Goal: Task Accomplishment & Management: Use online tool/utility

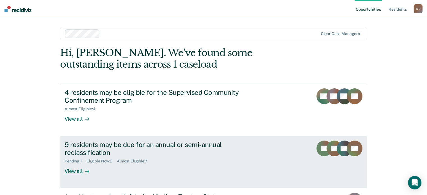
scroll to position [37, 0]
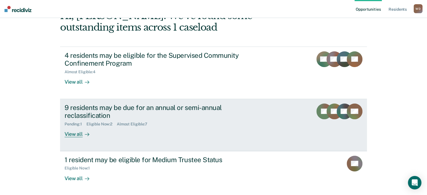
click at [69, 135] on div "View all" at bounding box center [80, 132] width 31 height 11
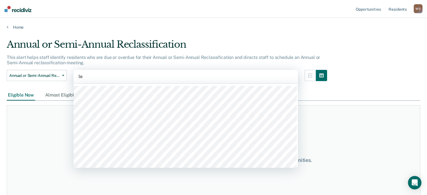
type input "lev"
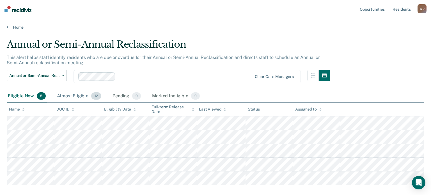
click at [71, 95] on div "Almost Eligible 12" at bounding box center [79, 96] width 47 height 12
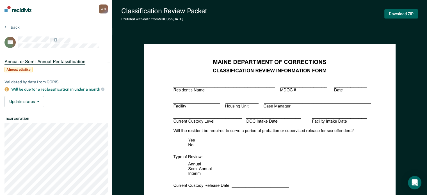
click at [408, 14] on button "Download ZIP" at bounding box center [401, 13] width 34 height 9
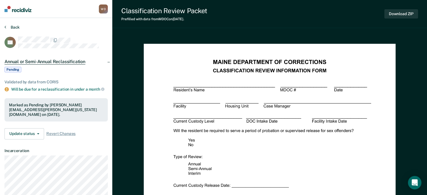
click at [15, 28] on button "Back" at bounding box center [11, 27] width 15 height 5
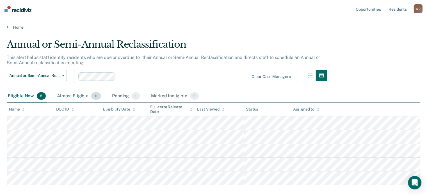
click at [80, 95] on div "Almost Eligible 11" at bounding box center [79, 96] width 46 height 12
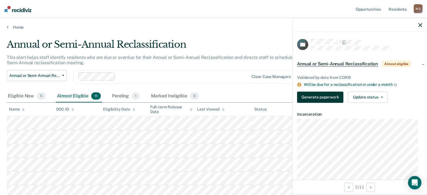
click at [319, 98] on button "Generate paperwork" at bounding box center [320, 97] width 46 height 11
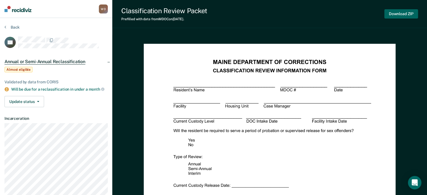
click at [413, 16] on button "Download ZIP" at bounding box center [401, 13] width 34 height 9
